Goal: Navigation & Orientation: Understand site structure

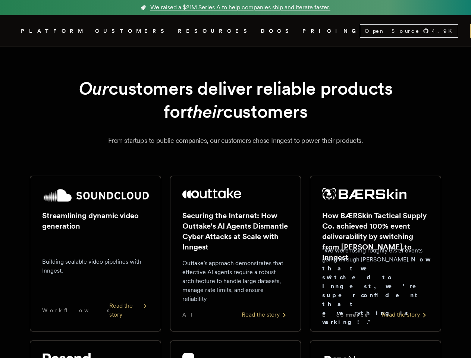
click at [85, 31] on span "PLATFORM" at bounding box center [53, 30] width 65 height 9
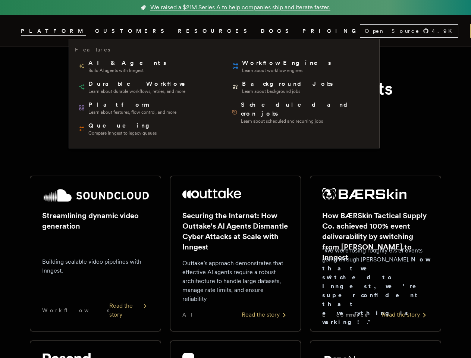
click at [178, 31] on span "RESOURCES" at bounding box center [215, 30] width 74 height 9
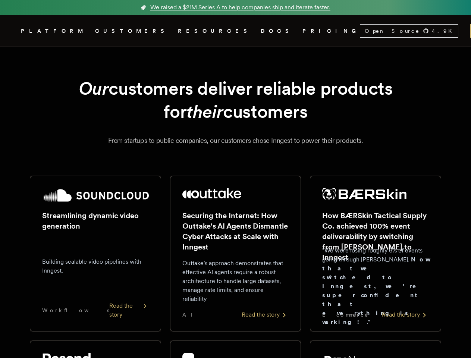
click at [360, 31] on div "Open Source 4.9 K" at bounding box center [409, 31] width 98 height 13
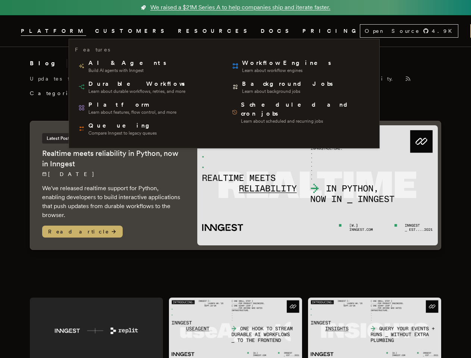
click at [85, 31] on span "PLATFORM" at bounding box center [53, 30] width 65 height 9
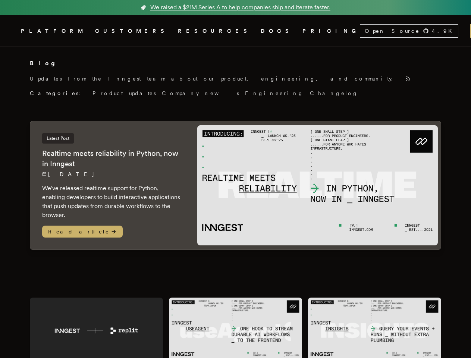
click at [178, 31] on span "RESOURCES" at bounding box center [215, 30] width 74 height 9
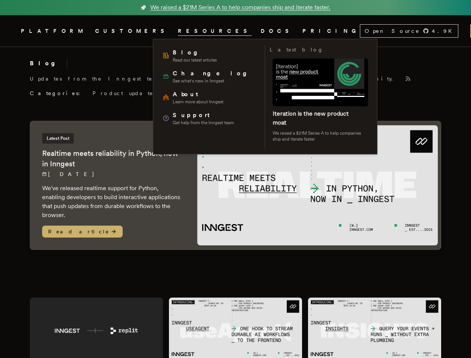
click at [360, 31] on div "Open Source 4.9 K" at bounding box center [409, 31] width 98 height 13
